Goal: Obtain resource: Obtain resource

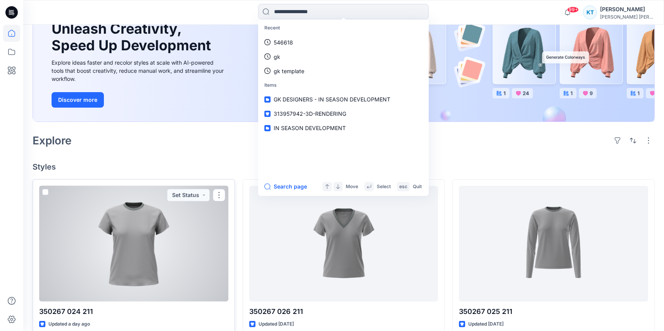
scroll to position [41, 0]
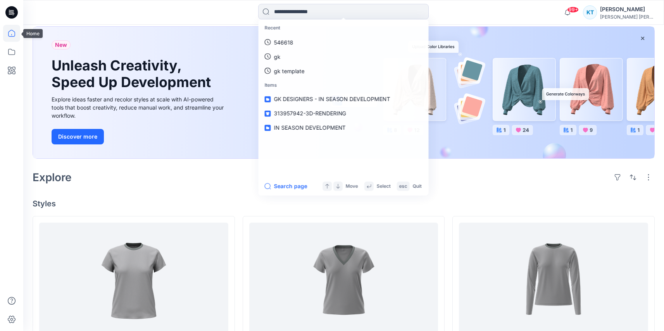
click at [13, 40] on icon at bounding box center [11, 33] width 17 height 17
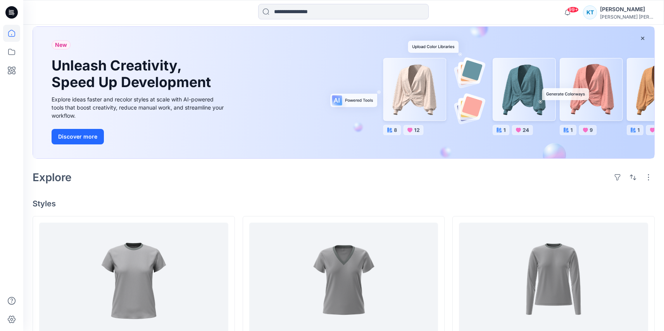
click at [13, 15] on icon at bounding box center [13, 15] width 2 height 0
click at [314, 7] on input at bounding box center [343, 12] width 171 height 16
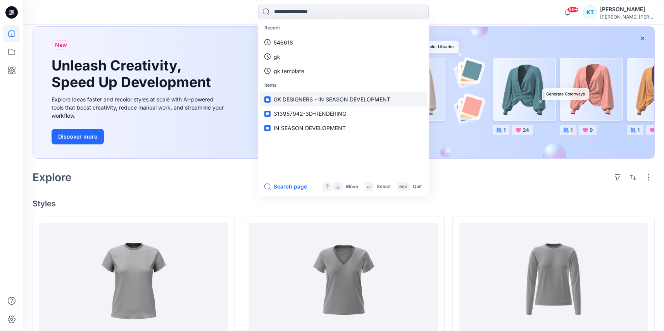
click at [285, 97] on span "GK DESIGNERS - IN SEASON DEVELOPMENT" at bounding box center [332, 99] width 117 height 7
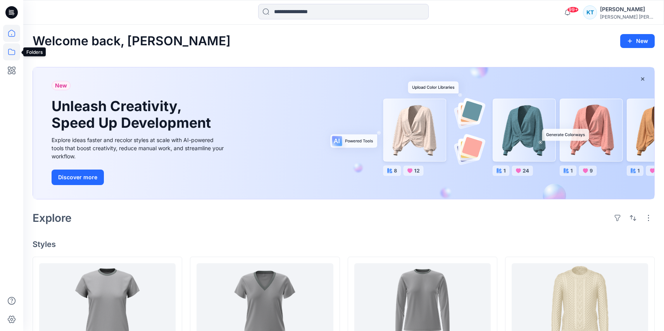
click at [12, 50] on icon at bounding box center [11, 52] width 7 height 6
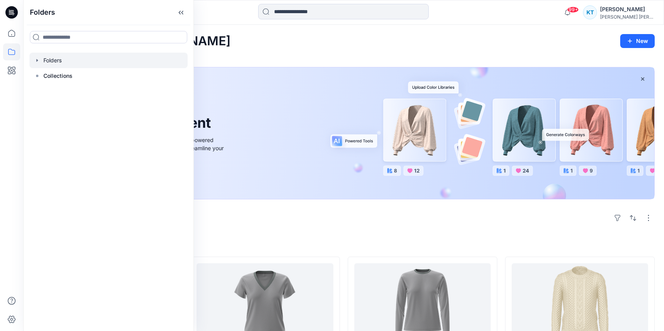
click at [36, 60] on icon "button" at bounding box center [37, 60] width 2 height 3
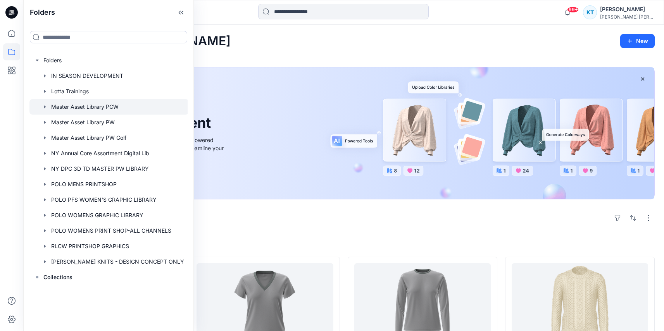
click at [86, 109] on div at bounding box center [108, 107] width 159 height 16
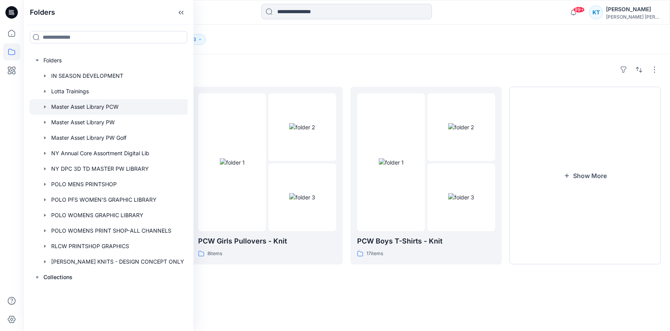
click at [346, 290] on div "Folders PCW All - Sweater 0 items PCW Girls Pullovers - Knit 8 items PCW Boys T…" at bounding box center [346, 192] width 646 height 277
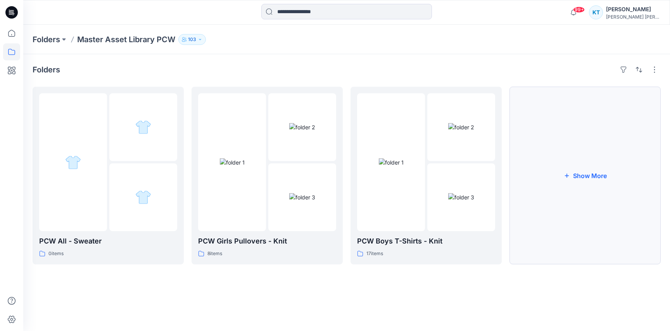
click at [581, 195] on button "Show More" at bounding box center [584, 176] width 151 height 178
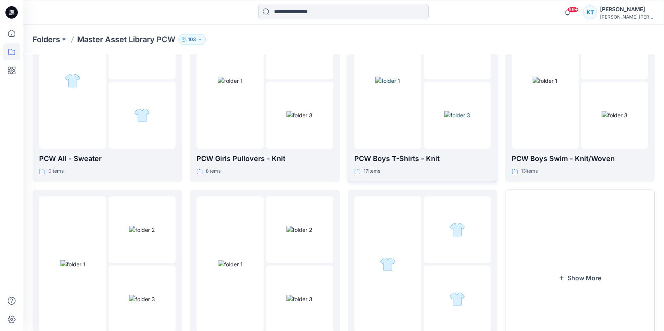
scroll to position [137, 0]
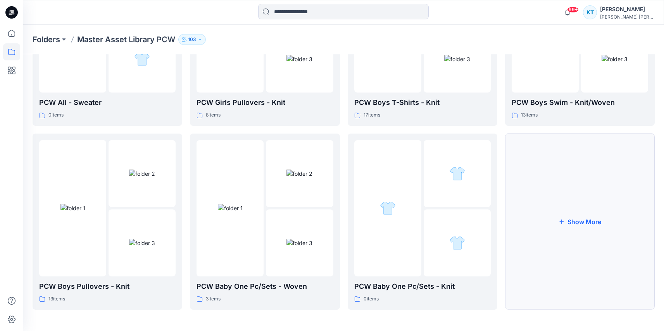
click at [535, 210] on button "Show More" at bounding box center [580, 222] width 150 height 176
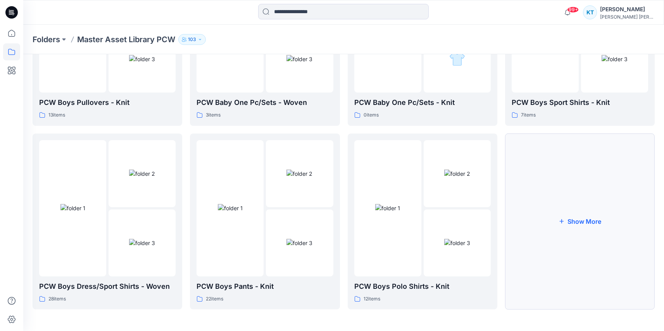
click at [571, 247] on button "Show More" at bounding box center [580, 222] width 150 height 176
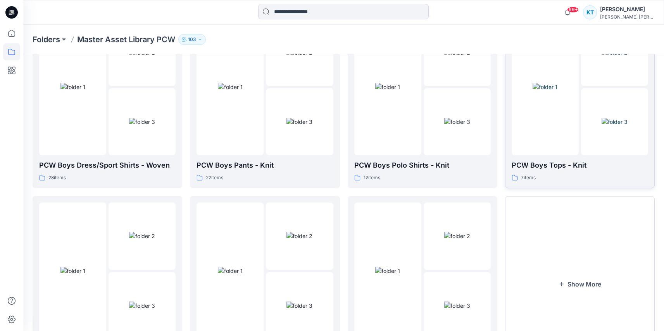
scroll to position [505, 0]
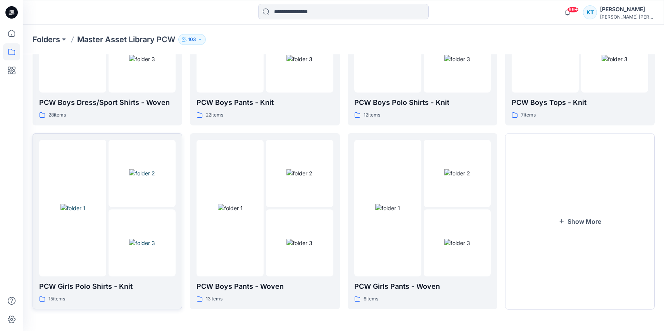
click at [105, 288] on p "PCW Girls Polo Shirts - Knit" at bounding box center [107, 286] width 136 height 11
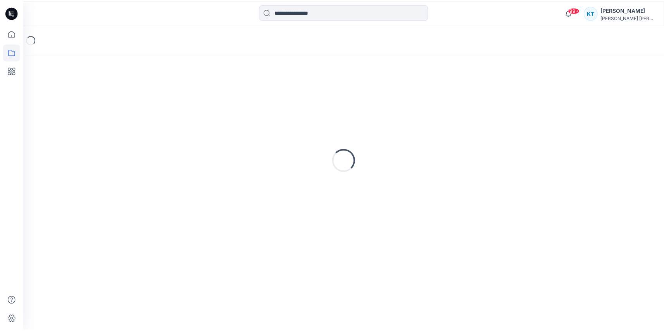
scroll to position [505, 0]
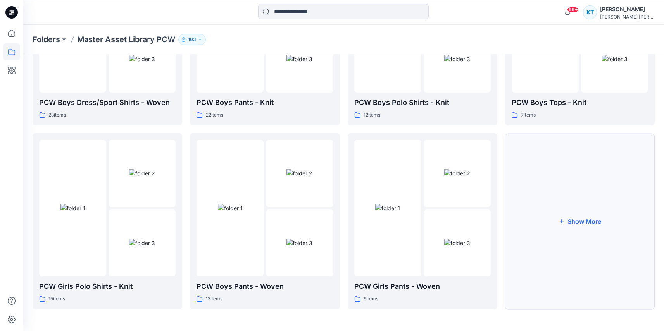
click at [591, 234] on button "Show More" at bounding box center [580, 221] width 150 height 176
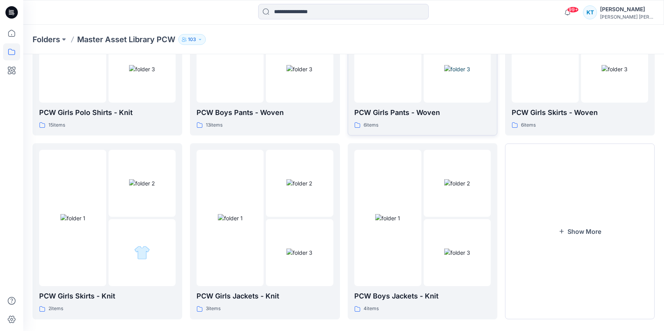
scroll to position [689, 0]
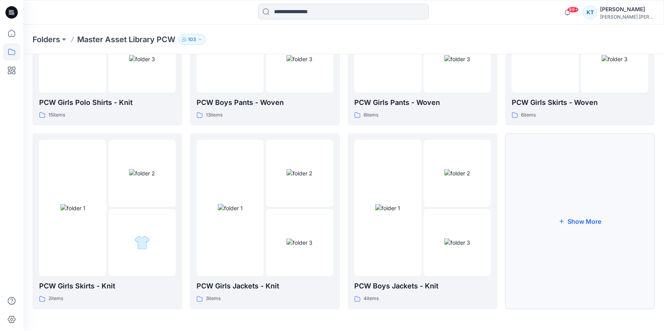
click at [566, 260] on button "Show More" at bounding box center [580, 221] width 150 height 176
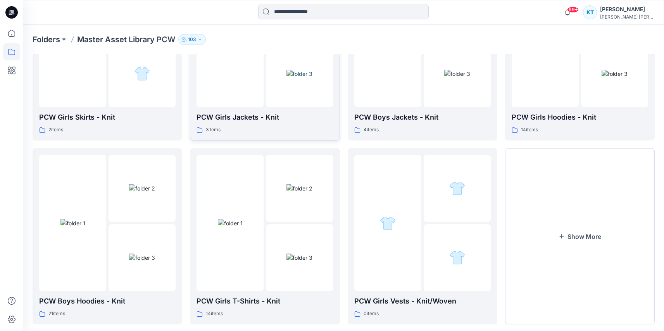
scroll to position [874, 0]
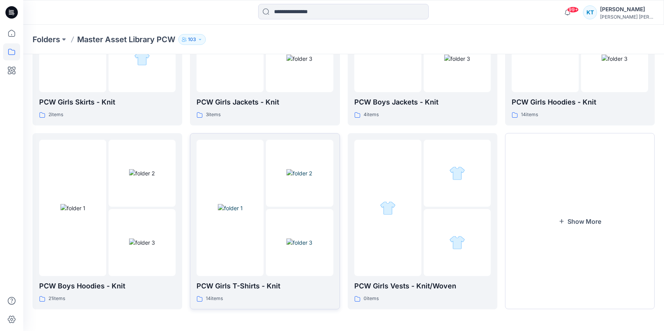
click at [286, 247] on img at bounding box center [299, 243] width 26 height 8
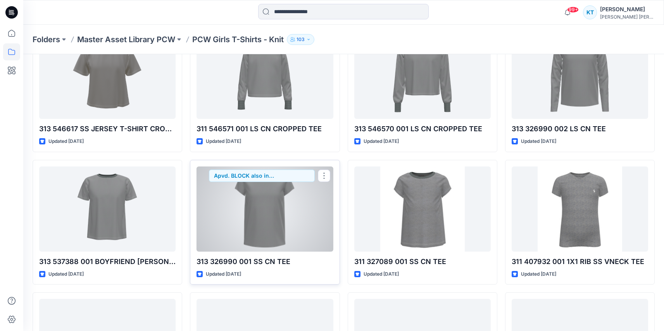
scroll to position [88, 0]
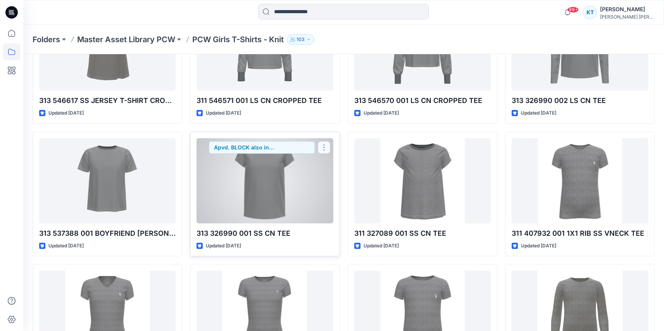
click at [327, 149] on button "button" at bounding box center [324, 147] width 12 height 12
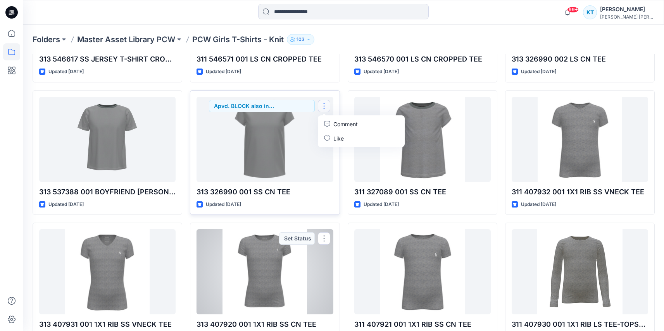
scroll to position [122, 0]
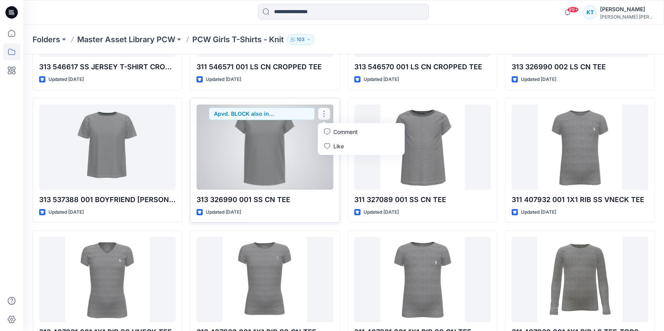
click at [283, 200] on p "313 326990 001 SS CN TEE" at bounding box center [264, 200] width 136 height 11
click at [284, 198] on p "313 326990 001 SS CN TEE" at bounding box center [264, 200] width 136 height 11
click at [289, 168] on div at bounding box center [264, 147] width 136 height 85
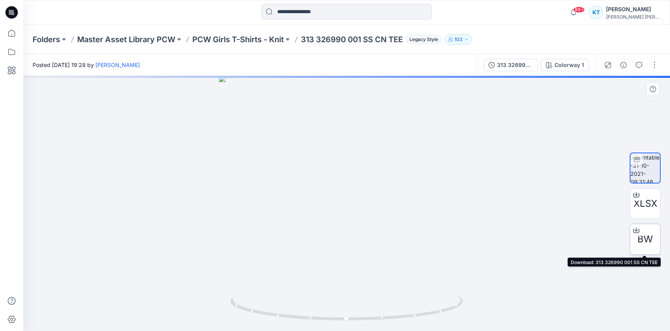
click at [648, 236] on span "BW" at bounding box center [645, 240] width 16 height 14
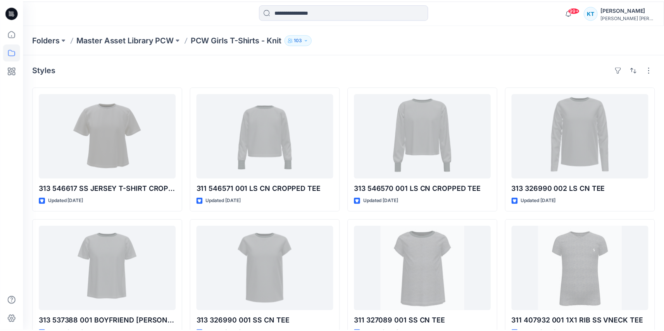
scroll to position [122, 0]
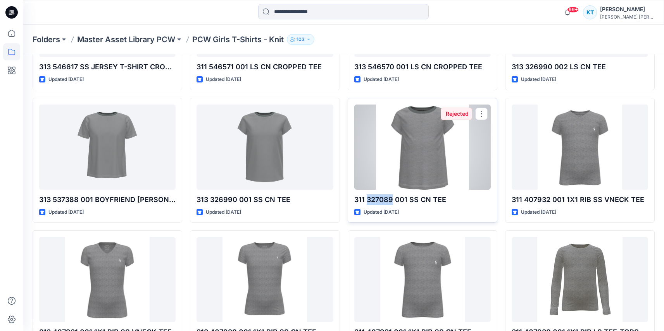
drag, startPoint x: 366, startPoint y: 201, endPoint x: 392, endPoint y: 201, distance: 26.0
click at [392, 201] on p "311 327089 001 SS CN TEE" at bounding box center [422, 200] width 136 height 11
copy p "327089"
click at [404, 198] on p "311 327089 001 SS CN TEE" at bounding box center [422, 200] width 136 height 11
click at [409, 162] on div at bounding box center [422, 147] width 136 height 85
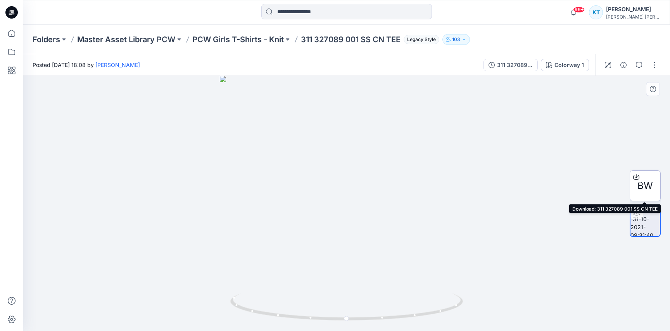
click at [645, 189] on span "BW" at bounding box center [645, 186] width 16 height 14
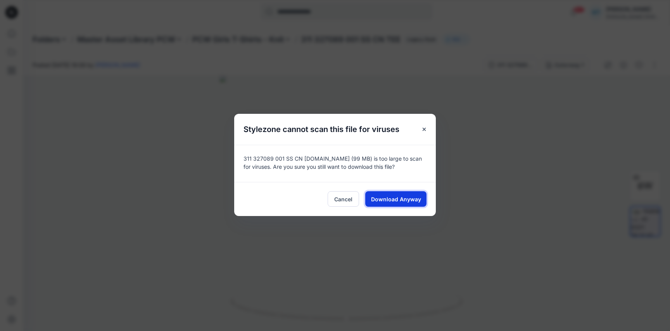
click at [381, 198] on span "Download Anyway" at bounding box center [396, 199] width 50 height 8
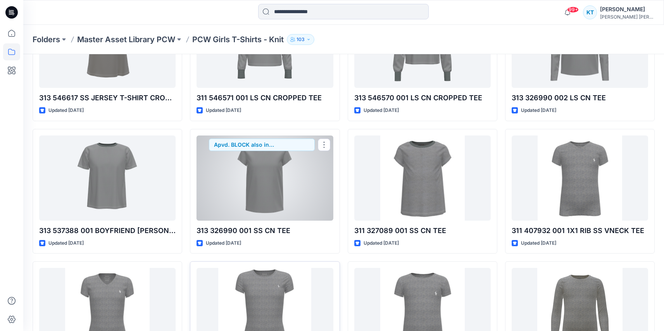
scroll to position [92, 0]
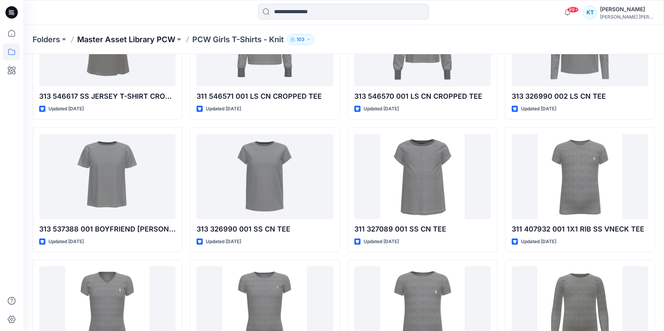
click at [109, 44] on p "Master Asset Library PCW" at bounding box center [126, 39] width 98 height 11
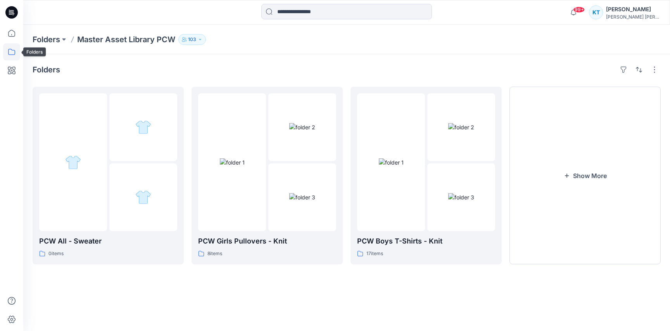
click at [8, 54] on icon at bounding box center [11, 51] width 17 height 17
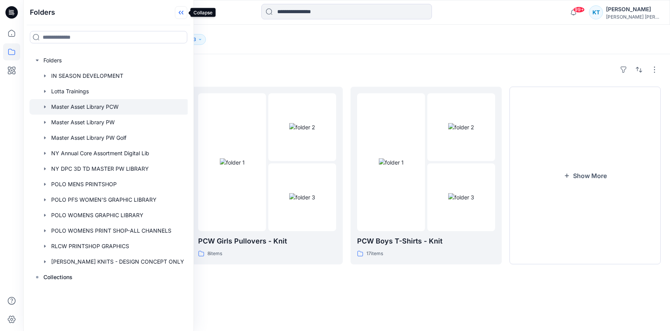
click at [183, 13] on icon at bounding box center [181, 12] width 12 height 13
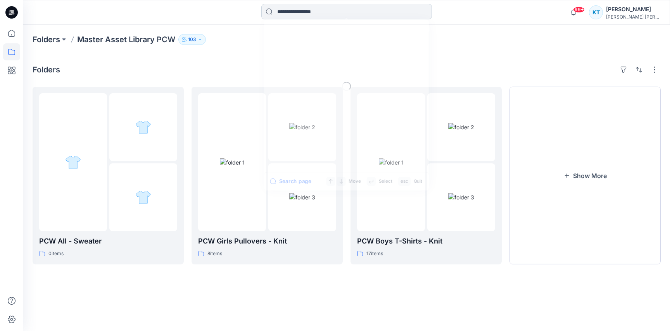
click at [315, 7] on input at bounding box center [346, 12] width 171 height 16
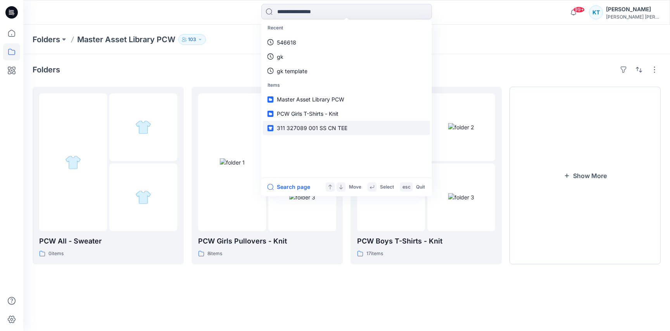
click at [299, 128] on span "311 327089 001 SS CN TEE" at bounding box center [312, 128] width 71 height 7
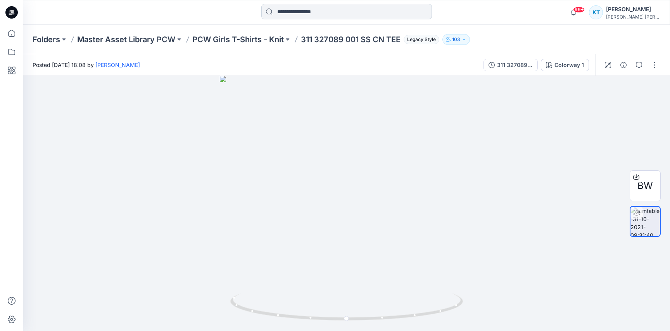
click at [300, 15] on input at bounding box center [346, 12] width 171 height 16
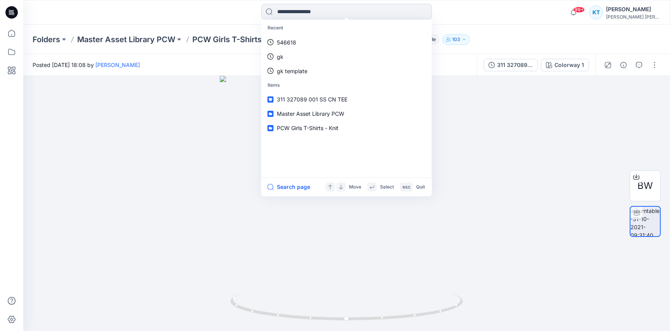
click at [337, 188] on div at bounding box center [340, 187] width 9 height 9
click at [287, 60] on link "gk" at bounding box center [346, 57] width 167 height 14
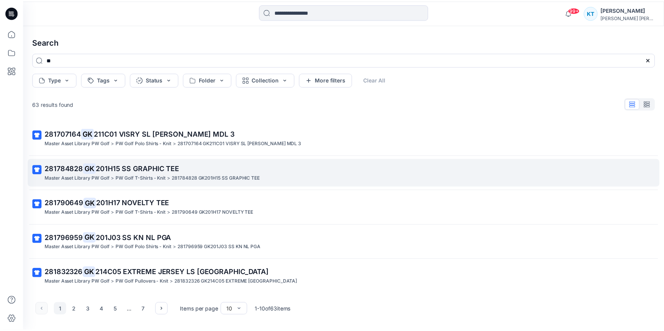
scroll to position [174, 0]
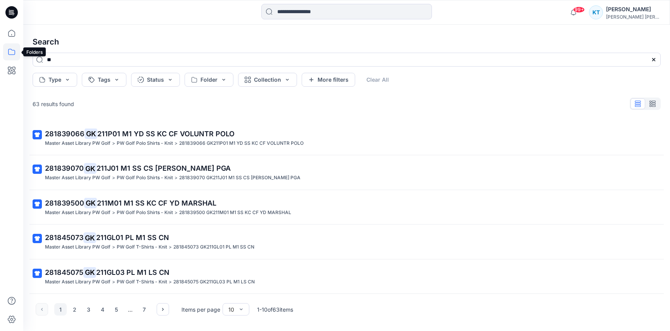
click at [12, 50] on icon at bounding box center [11, 51] width 17 height 17
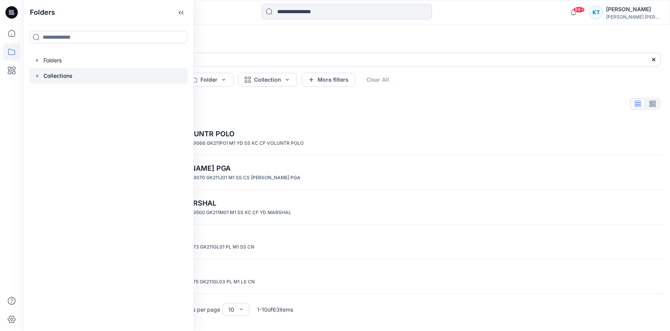
click at [41, 75] on div at bounding box center [108, 76] width 158 height 16
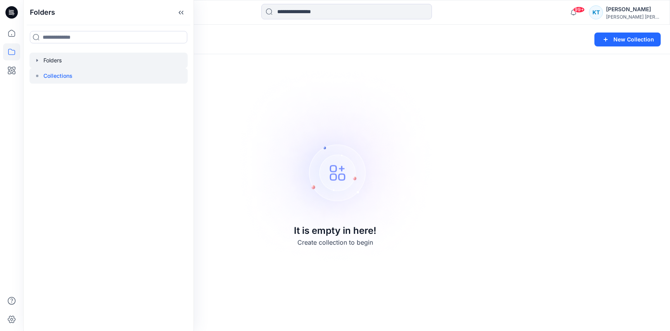
click at [58, 56] on div at bounding box center [108, 61] width 158 height 16
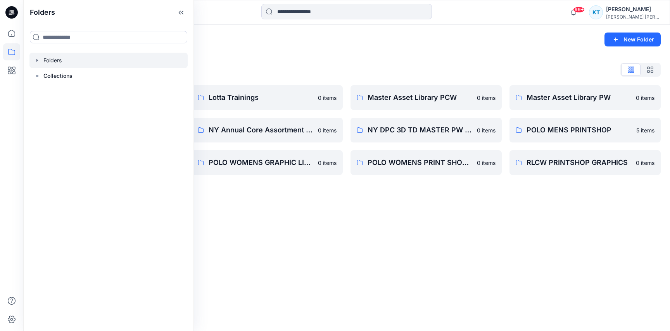
click at [37, 58] on icon "button" at bounding box center [37, 60] width 6 height 6
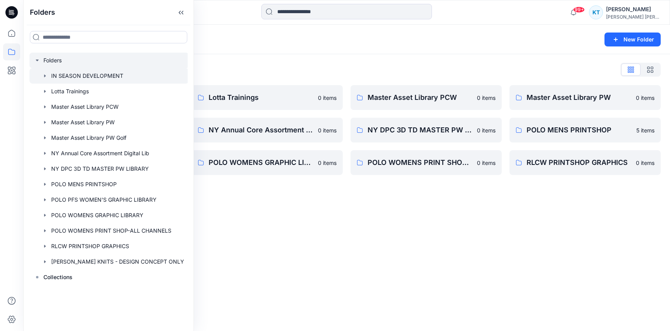
click at [107, 78] on div at bounding box center [108, 76] width 159 height 16
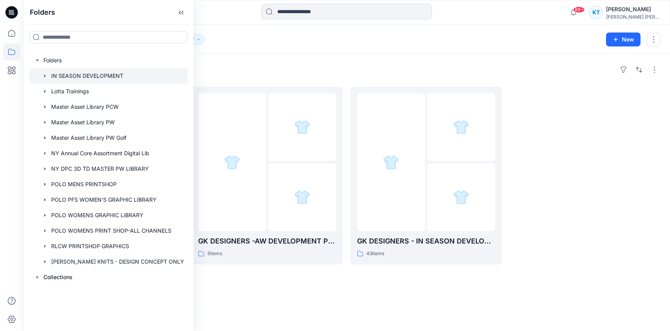
click at [44, 75] on icon "button" at bounding box center [45, 75] width 2 height 3
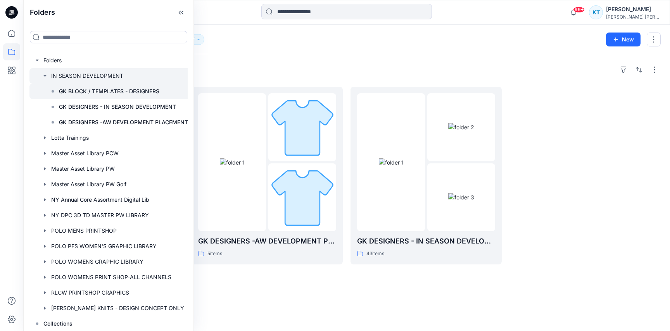
click at [61, 90] on p "GK BLOCK / TEMPLATES - DESIGNERS" at bounding box center [109, 91] width 100 height 9
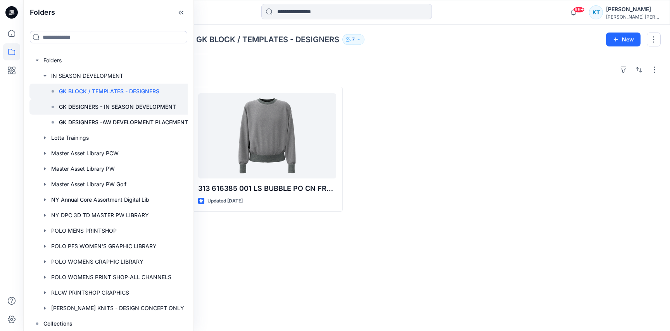
click at [119, 105] on p "GK DESIGNERS - IN SEASON DEVELOPMENT" at bounding box center [117, 106] width 117 height 9
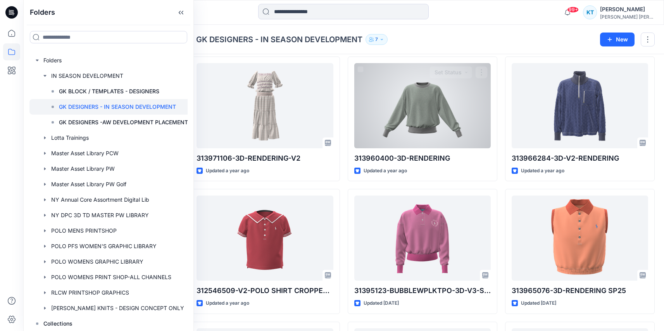
scroll to position [433, 0]
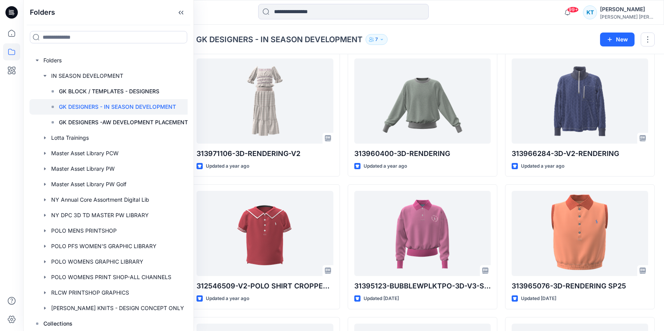
click at [661, 146] on div "Styles 311 585196 001 LS CROPPED RUGBY SHIRT-BLOCK-ALLSIZESNET Updated a year a…" at bounding box center [343, 50] width 641 height 858
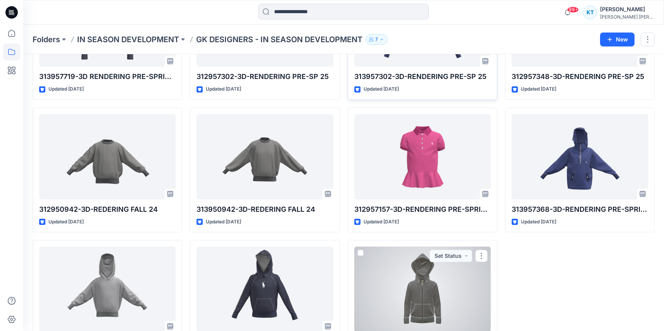
scroll to position [1217, 0]
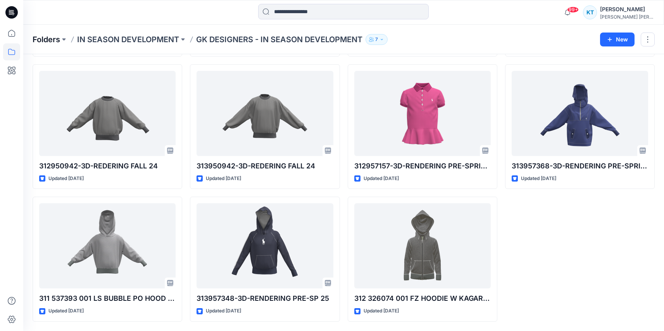
click at [43, 39] on p "Folders" at bounding box center [47, 39] width 28 height 11
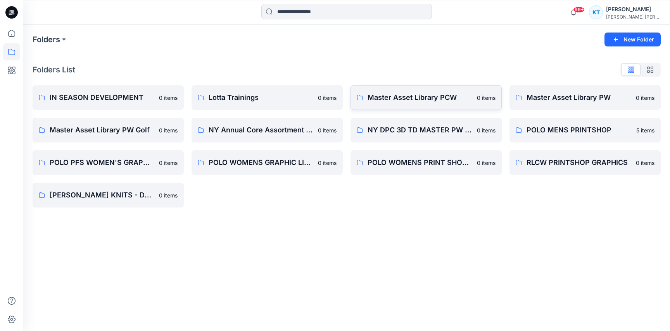
click at [412, 101] on p "Master Asset Library PCW" at bounding box center [419, 97] width 105 height 11
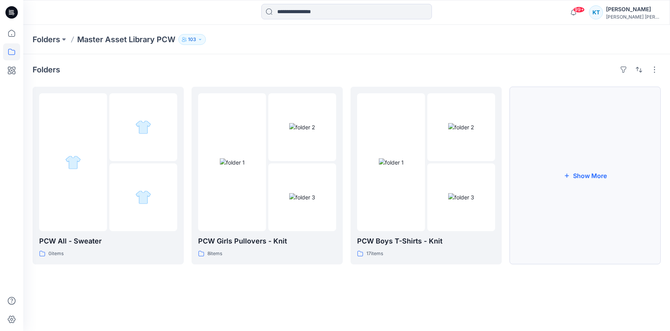
click at [568, 178] on icon "button" at bounding box center [567, 175] width 6 height 6
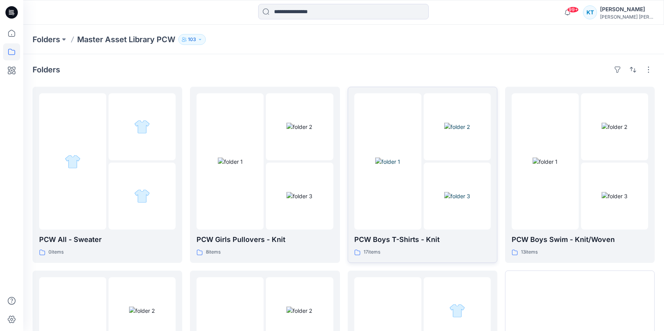
scroll to position [137, 0]
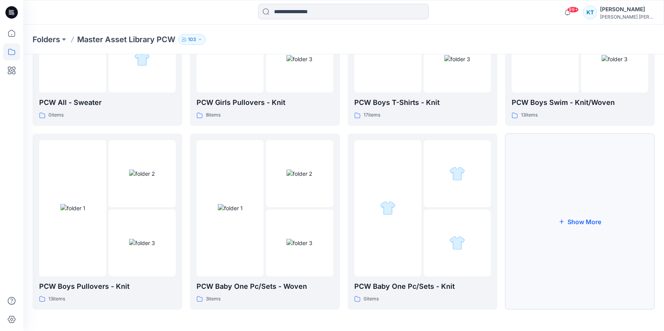
click at [560, 216] on button "Show More" at bounding box center [580, 222] width 150 height 176
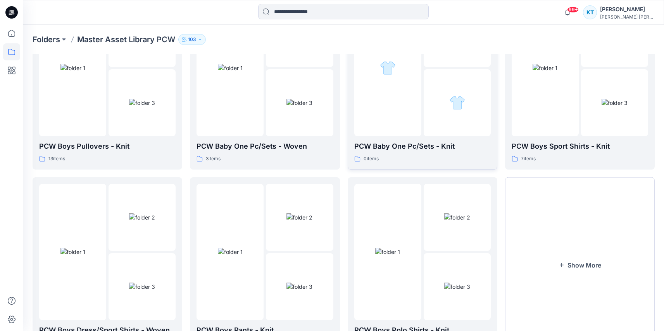
scroll to position [321, 0]
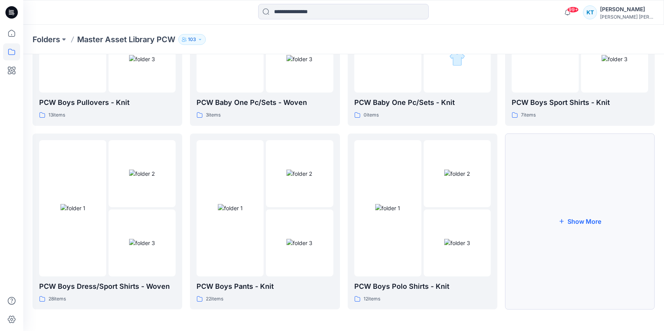
click at [556, 187] on button "Show More" at bounding box center [580, 222] width 150 height 176
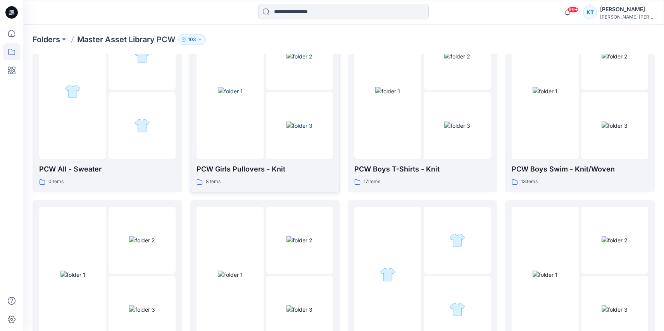
scroll to position [70, 0]
click at [293, 178] on div "8 items" at bounding box center [264, 182] width 136 height 8
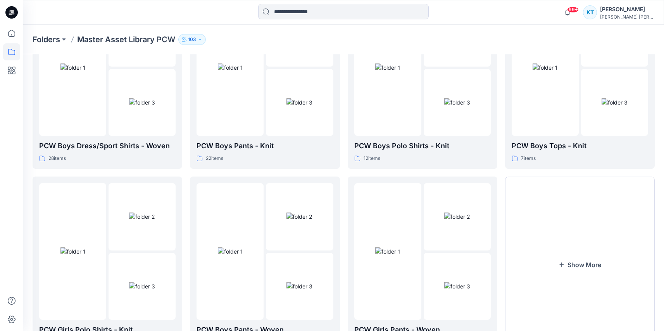
scroll to position [505, 0]
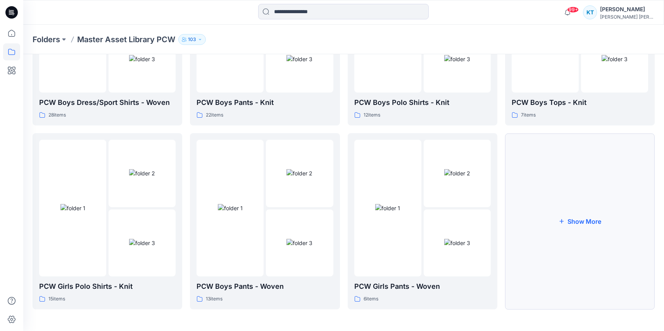
click at [554, 216] on button "Show More" at bounding box center [580, 221] width 150 height 176
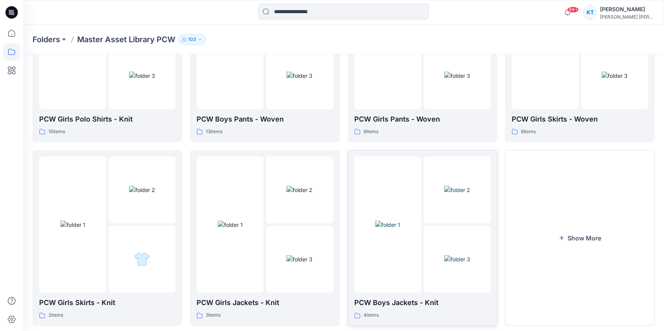
scroll to position [689, 0]
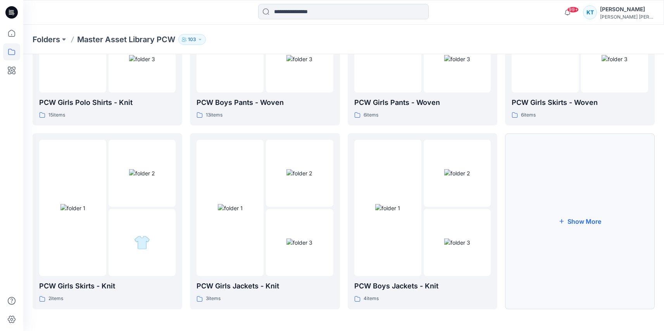
click at [551, 202] on button "Show More" at bounding box center [580, 221] width 150 height 176
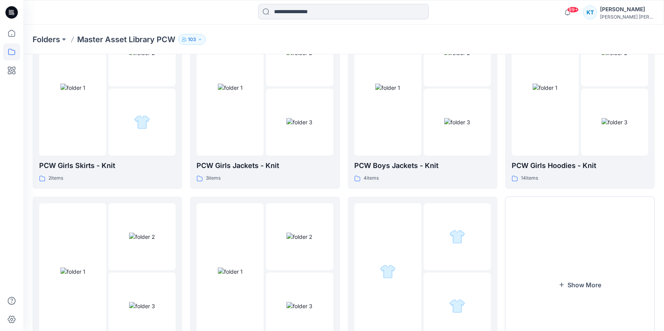
scroll to position [812, 0]
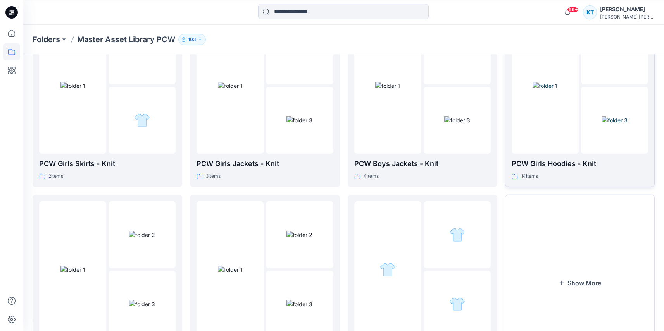
click at [563, 122] on div at bounding box center [545, 85] width 67 height 136
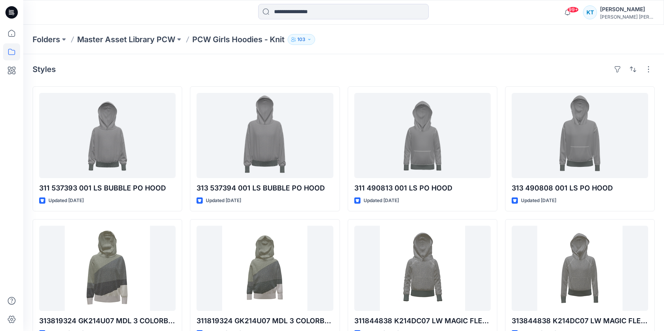
scroll to position [1, 0]
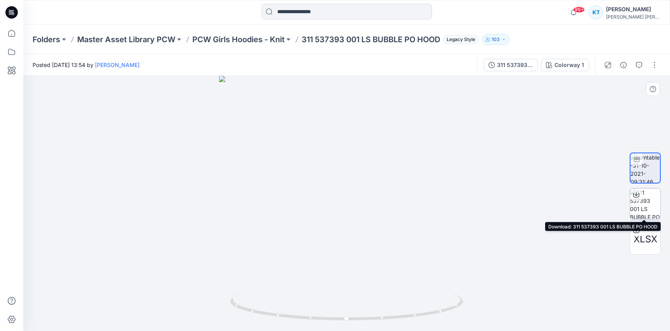
click at [638, 195] on icon at bounding box center [636, 195] width 6 height 6
click at [636, 193] on icon at bounding box center [635, 194] width 3 height 4
